Goal: Information Seeking & Learning: Learn about a topic

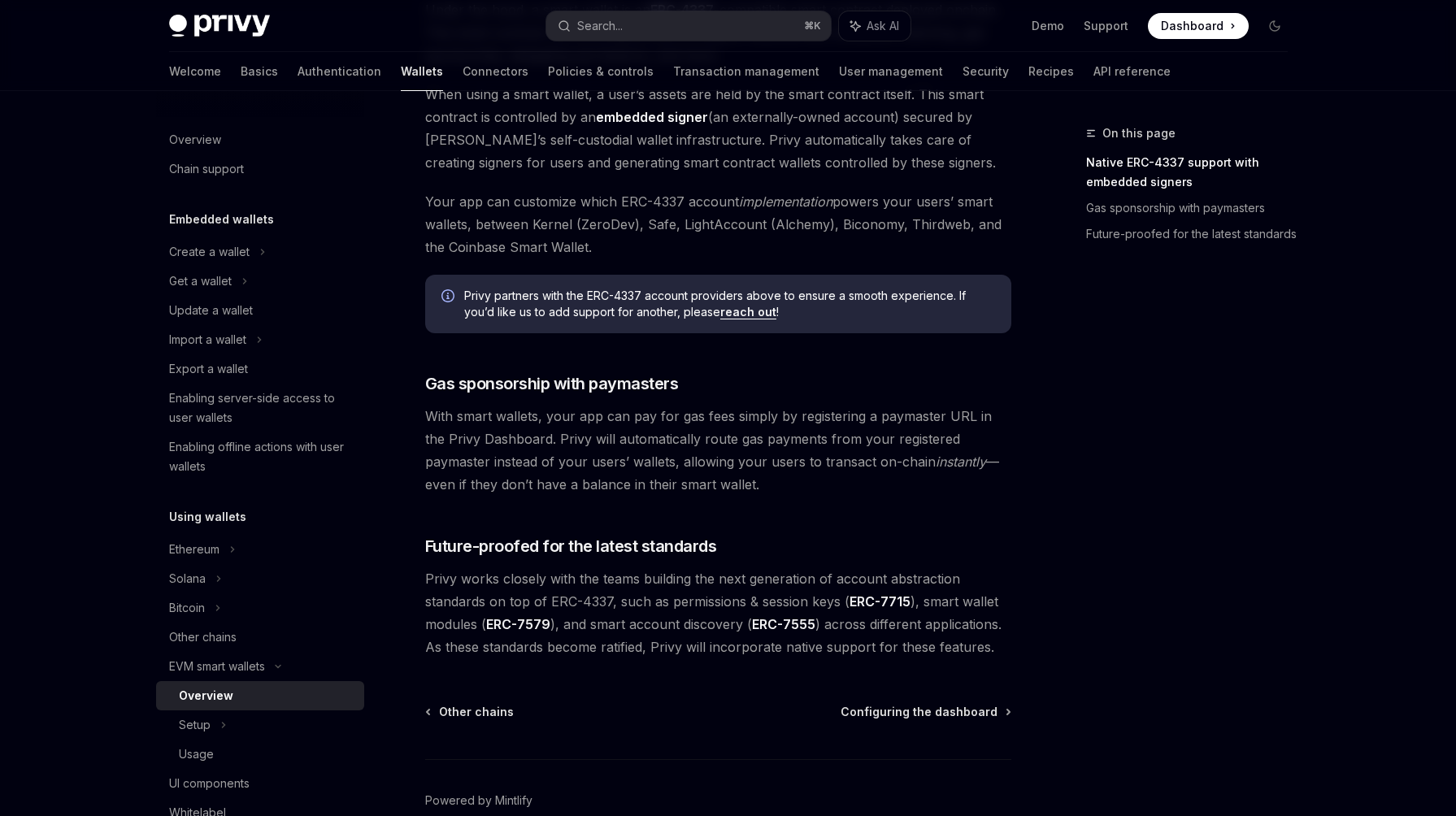
scroll to position [242, 0]
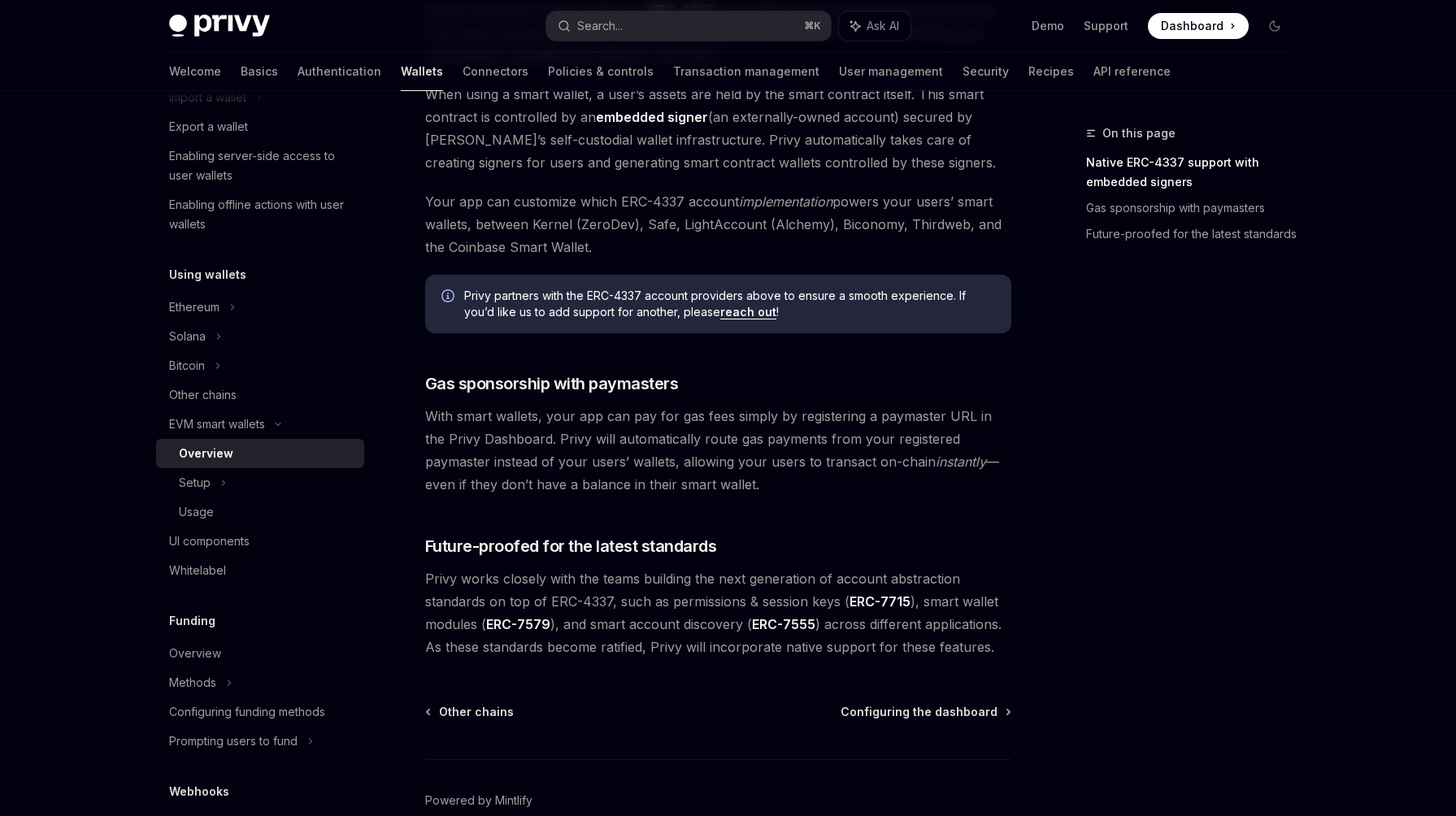
click at [1196, 399] on div "On this page Native ERC-4337 support with embedded signers Gas sponsorship with…" at bounding box center [1177, 470] width 247 height 693
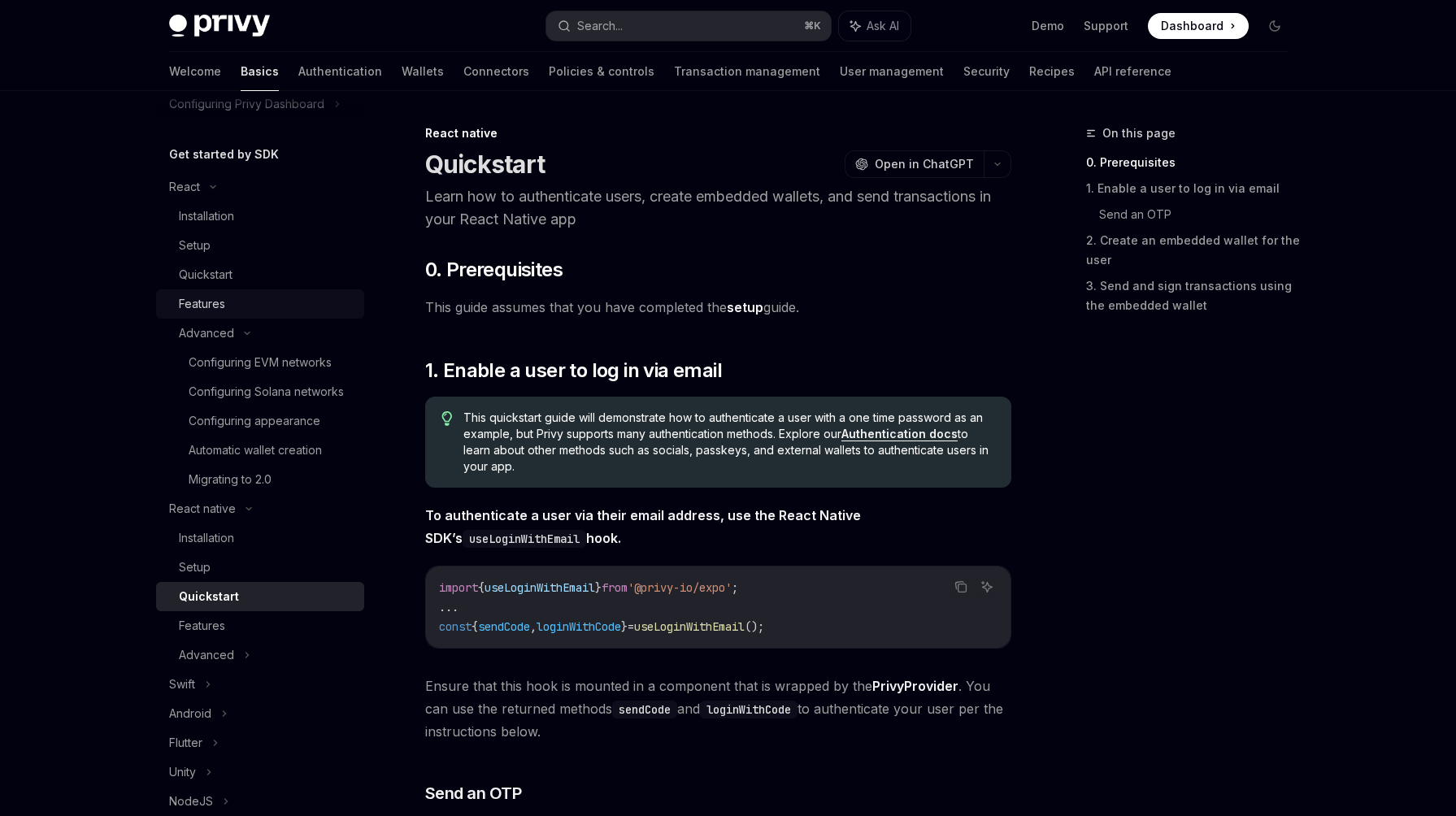
click at [221, 306] on div "Features" at bounding box center [202, 304] width 46 height 19
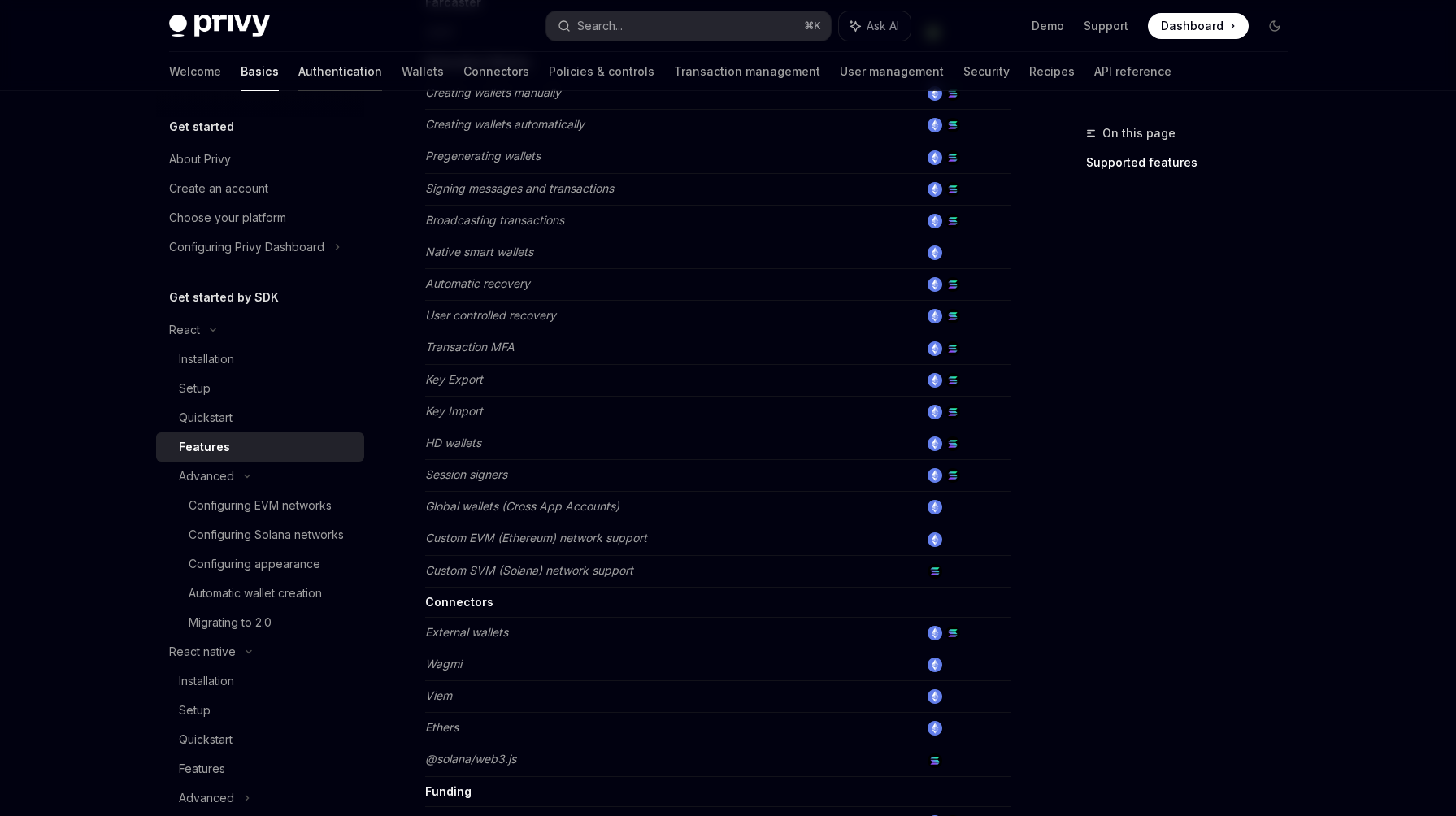
click at [298, 70] on link "Authentication" at bounding box center [340, 72] width 84 height 39
type textarea "*"
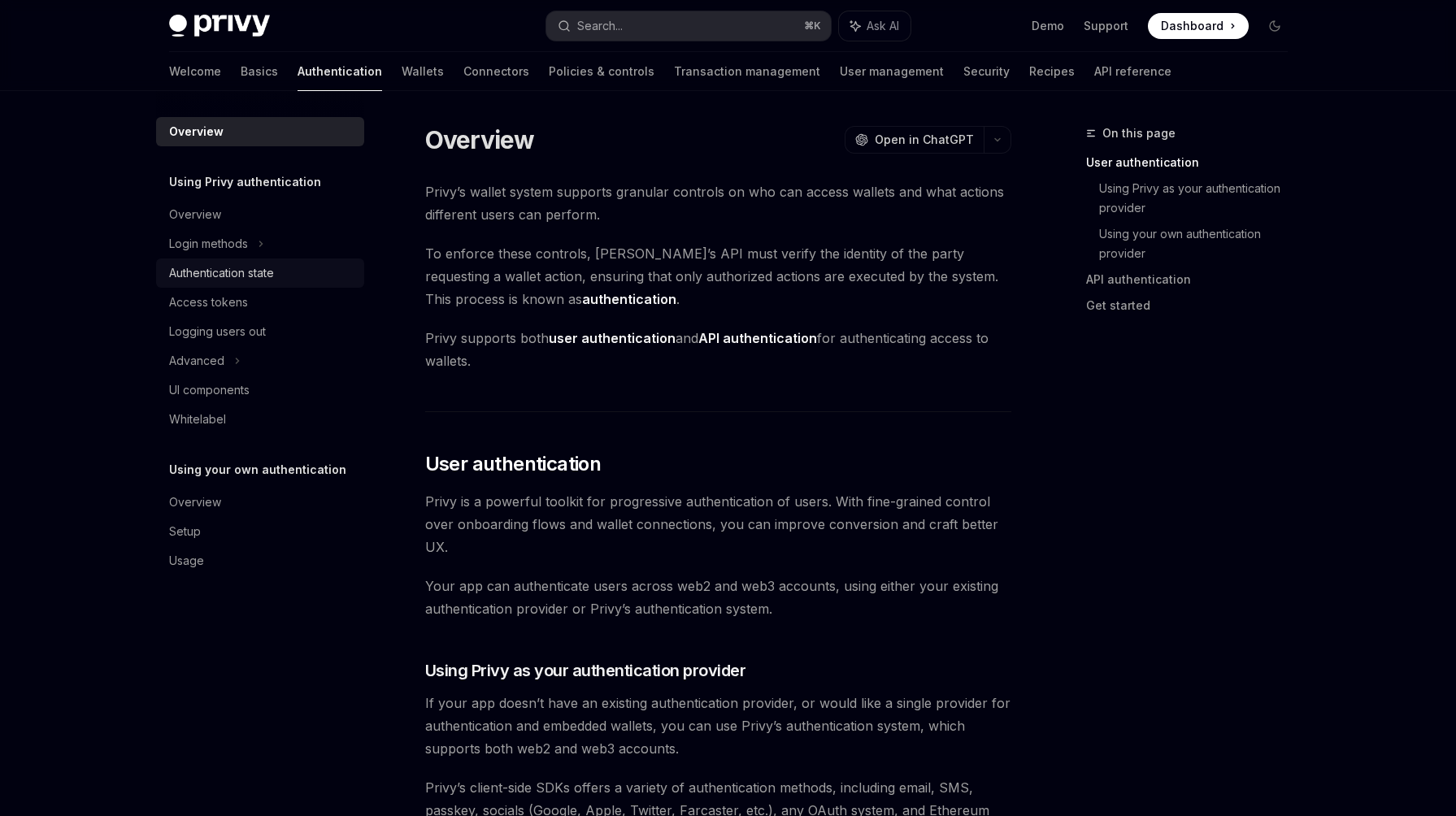
click at [259, 273] on div "Authentication state" at bounding box center [222, 273] width 105 height 19
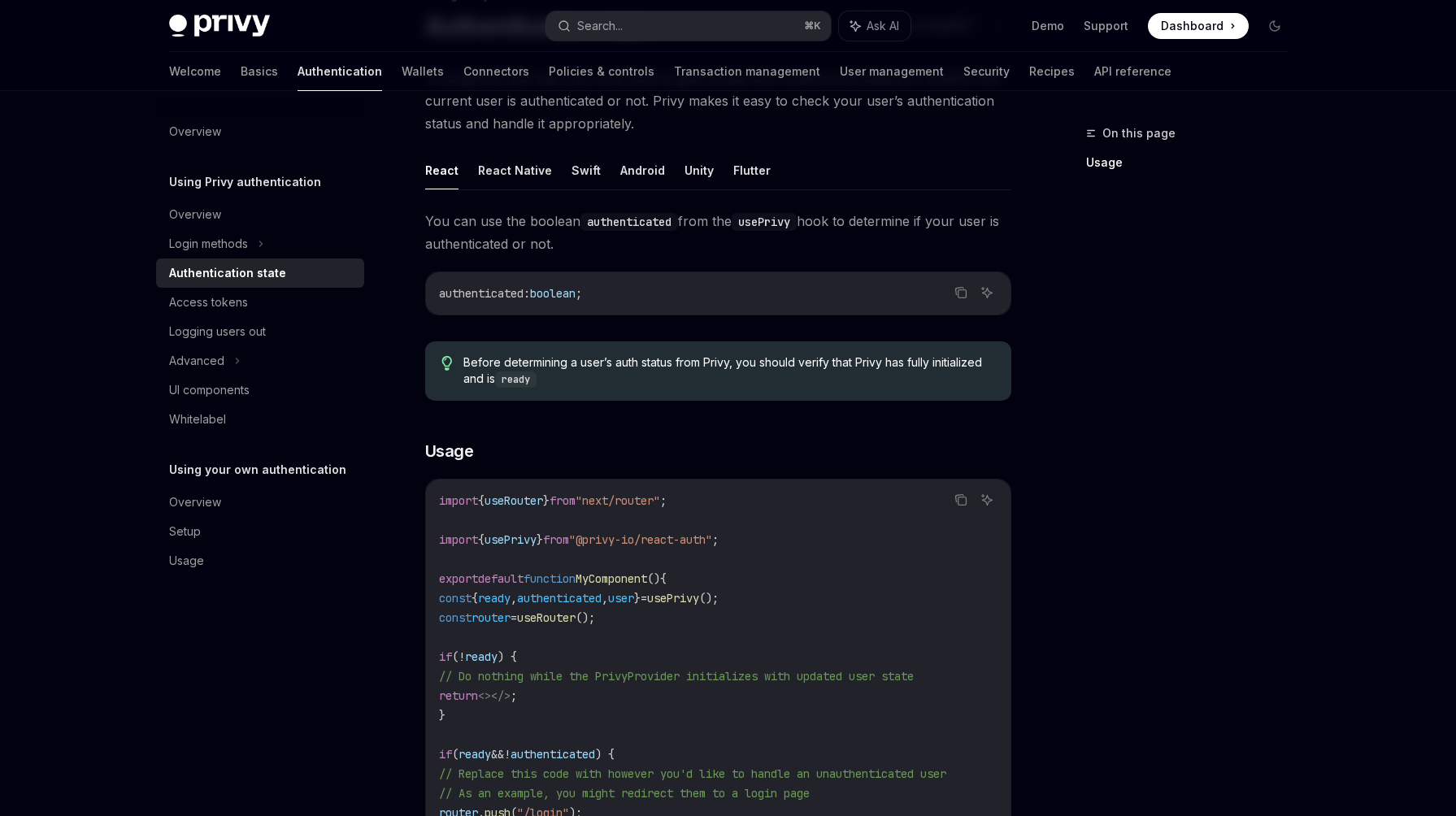
scroll to position [140, 0]
